Goal: Check status: Check status

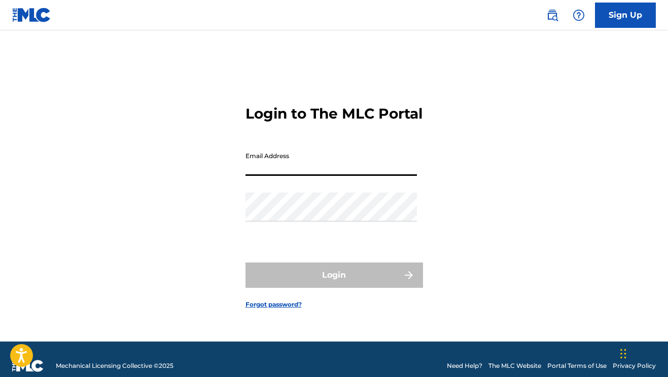
type input "[EMAIL_ADDRESS][DOMAIN_NAME]"
click at [334, 284] on button "Login" at bounding box center [333, 275] width 177 height 25
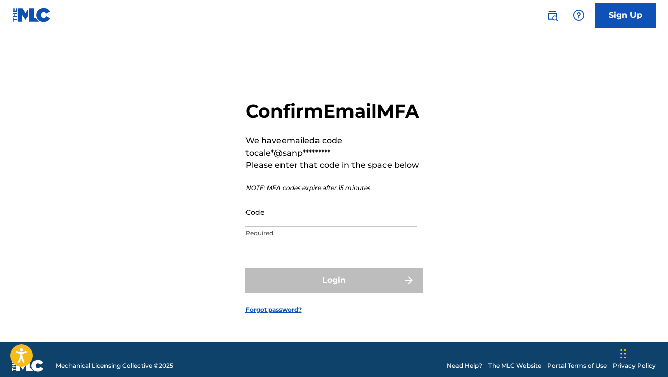
click at [361, 227] on input "Code" at bounding box center [330, 212] width 171 height 29
paste input "964146"
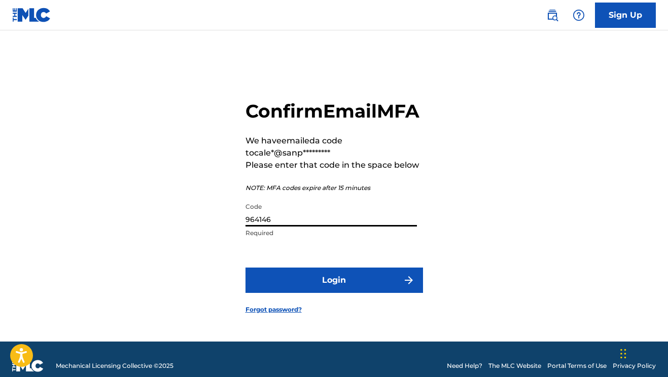
type input "964146"
click at [291, 277] on form "Confirm Email MFA We have emailed a code to cale*@sanp********* Please enter th…" at bounding box center [333, 199] width 177 height 286
click at [292, 279] on button "Login" at bounding box center [333, 280] width 177 height 25
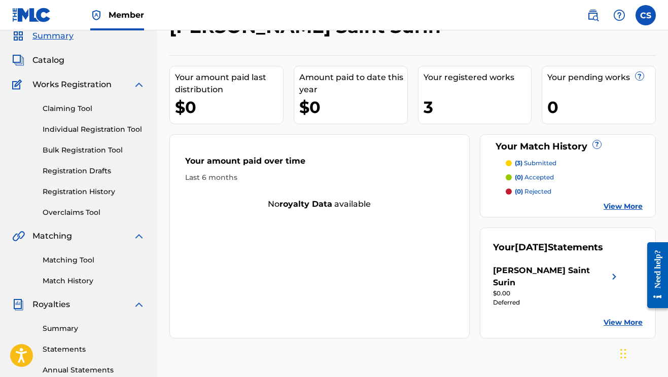
scroll to position [42, 0]
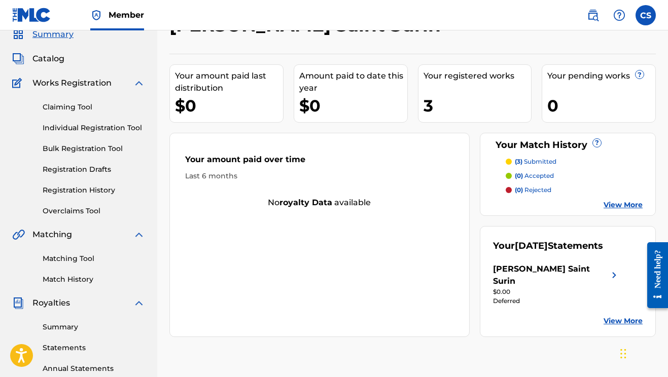
click at [598, 287] on div "$0.00" at bounding box center [556, 291] width 127 height 9
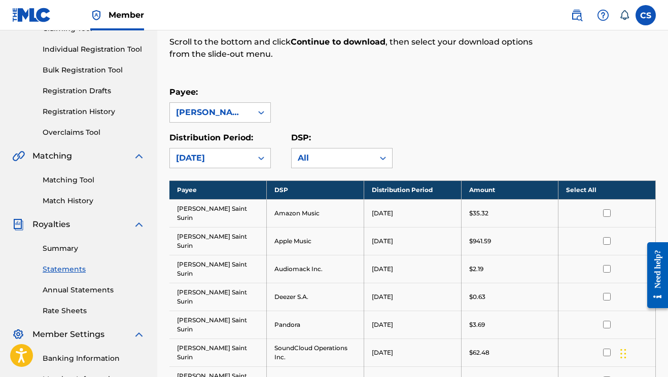
scroll to position [130, 0]
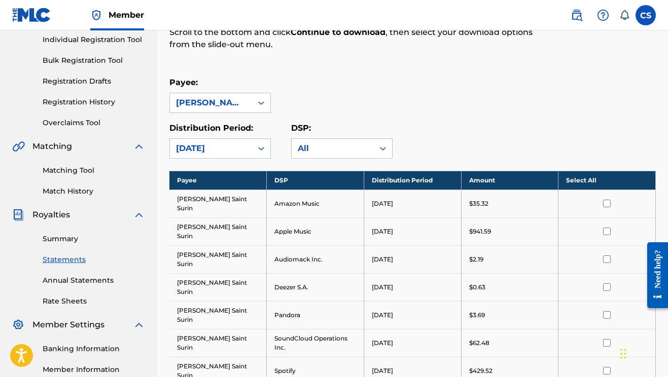
click at [75, 241] on link "Summary" at bounding box center [94, 239] width 102 height 11
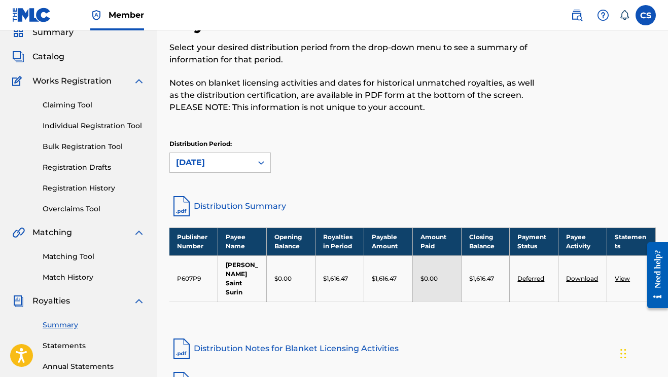
scroll to position [90, 0]
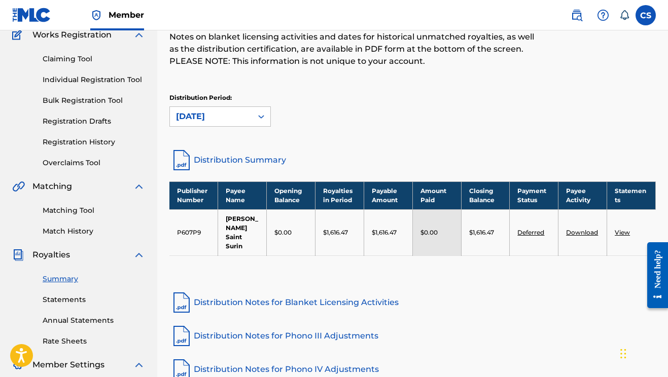
click at [533, 231] on link "Deferred" at bounding box center [530, 233] width 27 height 8
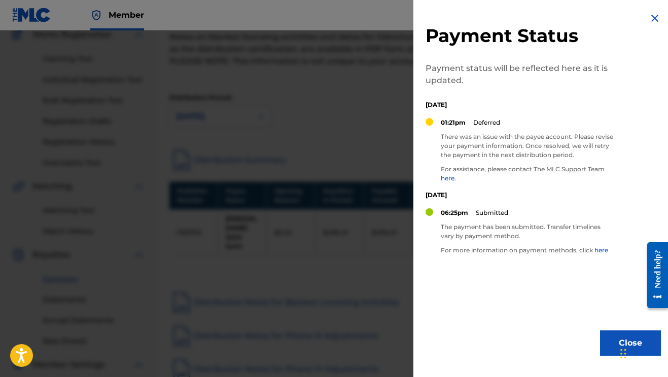
click at [654, 20] on img at bounding box center [654, 18] width 12 height 12
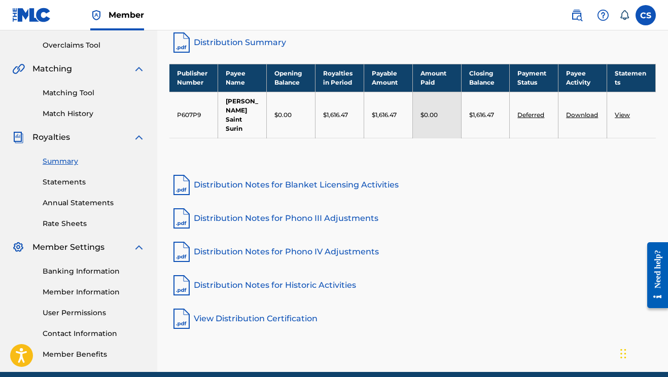
scroll to position [208, 0]
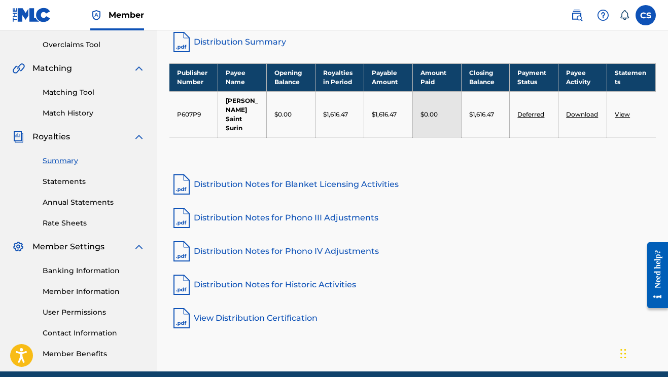
click at [595, 114] on link "Download" at bounding box center [582, 115] width 32 height 8
click at [572, 115] on link "Download" at bounding box center [582, 115] width 32 height 8
drag, startPoint x: 466, startPoint y: 114, endPoint x: 497, endPoint y: 113, distance: 31.0
click at [496, 113] on td "$1,616.47" at bounding box center [485, 114] width 49 height 46
copy p "$1,616.47"
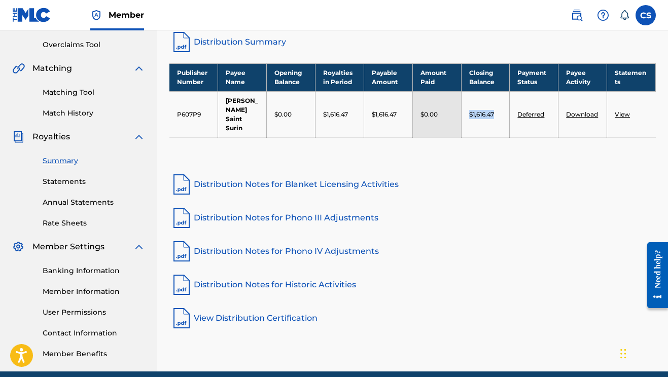
click at [527, 179] on link "Distribution Notes for Blanket Licensing Activities" at bounding box center [412, 184] width 486 height 24
